Goal: Check status

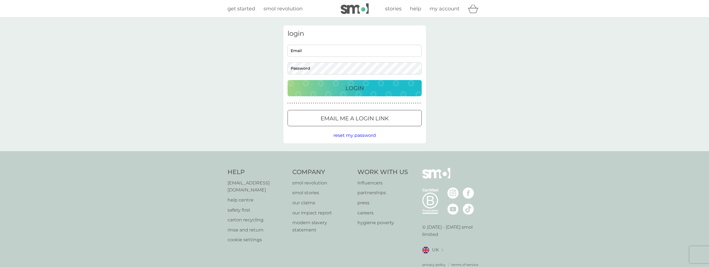
type input "[PERSON_NAME][EMAIL_ADDRESS][DOMAIN_NAME]"
click at [327, 88] on div "Login" at bounding box center [354, 88] width 123 height 9
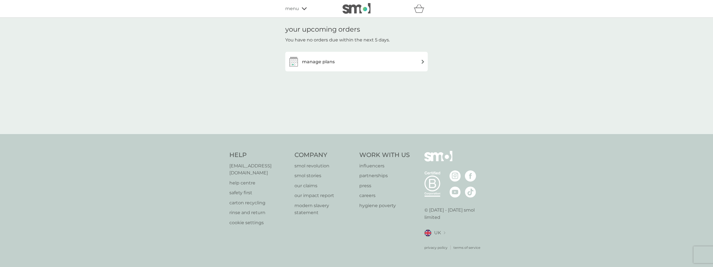
click at [298, 10] on span "menu" at bounding box center [292, 8] width 14 height 7
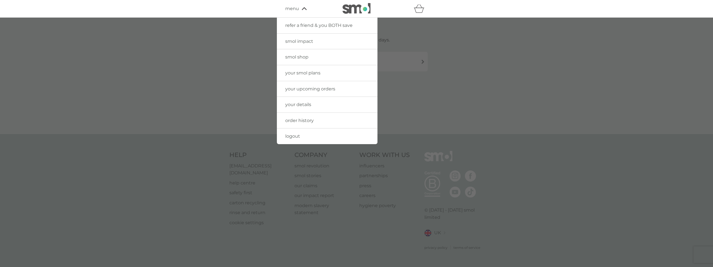
click at [309, 119] on span "order history" at bounding box center [299, 120] width 29 height 5
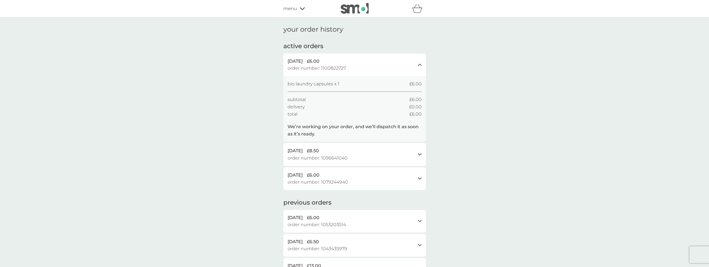
click at [417, 154] on div "[DATE] £8.50 order number: 1096641040 open" at bounding box center [354, 154] width 143 height 23
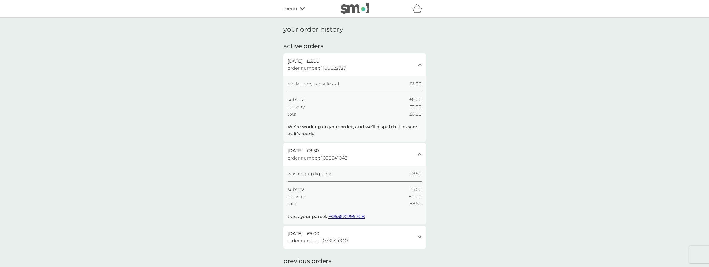
click at [347, 217] on span "FO556722997GB" at bounding box center [346, 216] width 37 height 5
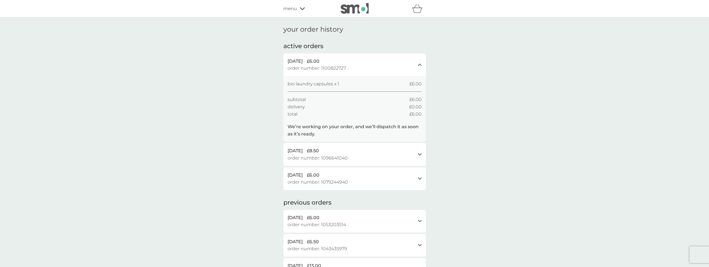
click at [419, 156] on div "open" at bounding box center [420, 154] width 4 height 4
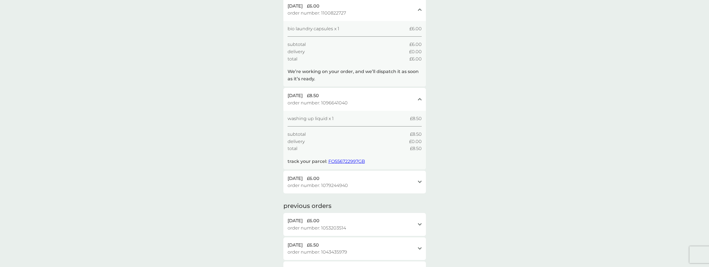
scroll to position [56, 0]
click at [418, 11] on div "7 Sep 2025 £6.00 order number: 1100822727 close" at bounding box center [354, 8] width 143 height 23
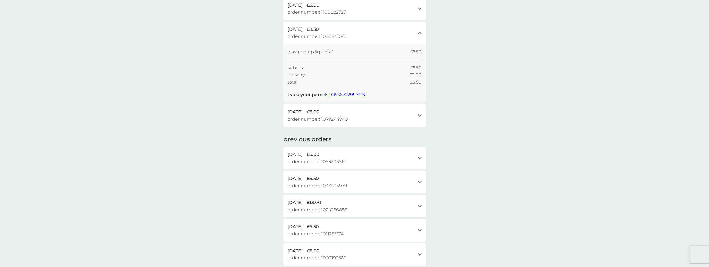
click at [532, 93] on div "your order history active orders 7 Sep 2025 £6.00 order number: 1100822727 open…" at bounding box center [354, 152] width 709 height 380
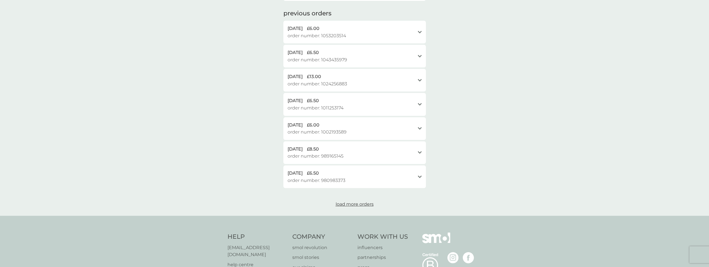
scroll to position [256, 0]
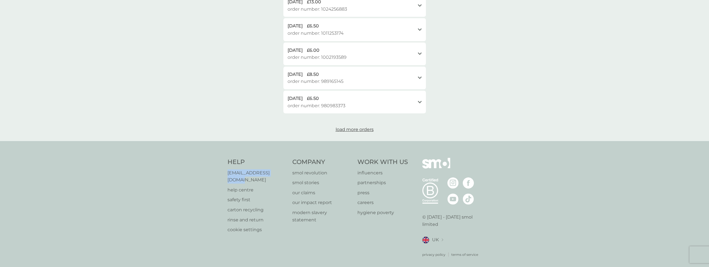
drag, startPoint x: 285, startPoint y: 173, endPoint x: 224, endPoint y: 173, distance: 60.4
click at [224, 173] on div "Help help@smolproducts.com help centre safety first carton recycling rinse and …" at bounding box center [354, 207] width 709 height 133
copy p "[EMAIL_ADDRESS][DOMAIN_NAME]"
